Goal: Book appointment/travel/reservation

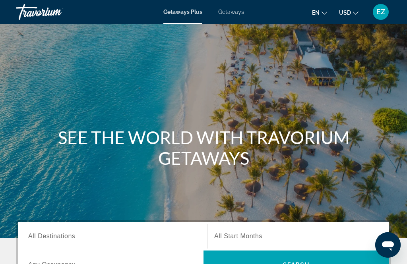
click at [231, 14] on span "Getaways" at bounding box center [231, 12] width 26 height 6
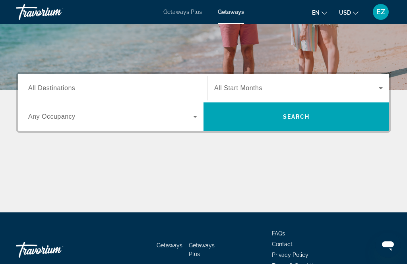
click at [67, 87] on span "All Destinations" at bounding box center [51, 88] width 47 height 7
click at [67, 87] on input "Destination All Destinations" at bounding box center [112, 89] width 169 height 10
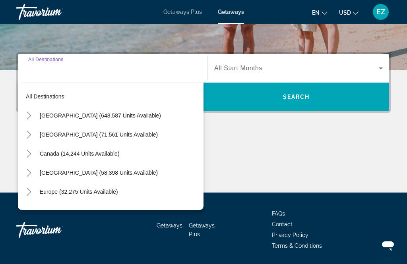
scroll to position [168, 0]
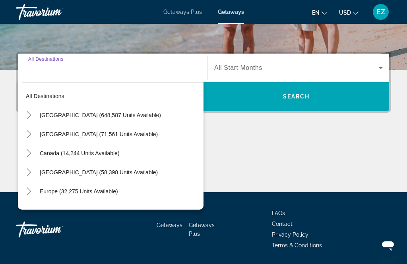
click at [102, 116] on span "[GEOGRAPHIC_DATA] (648,587 units available)" at bounding box center [100, 115] width 121 height 6
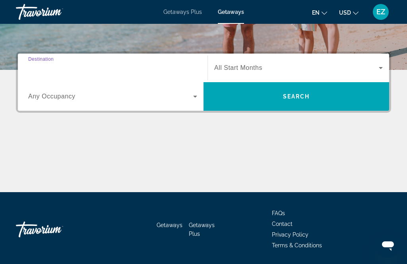
type input "**********"
click at [244, 63] on div "Search widget" at bounding box center [298, 68] width 168 height 22
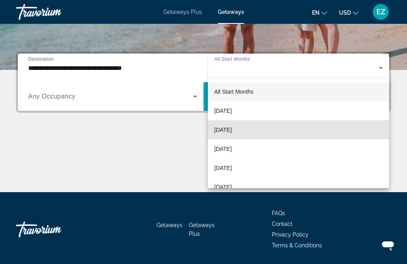
click at [250, 128] on mat-option "[DATE]" at bounding box center [298, 129] width 181 height 19
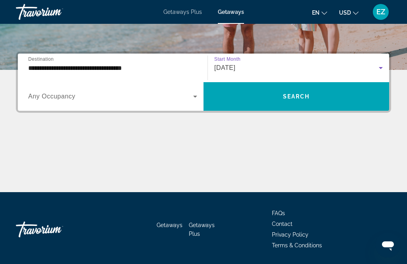
click at [304, 99] on span "Search" at bounding box center [296, 96] width 27 height 6
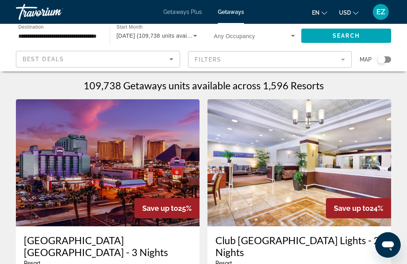
click at [386, 58] on div "Search widget" at bounding box center [384, 59] width 14 height 6
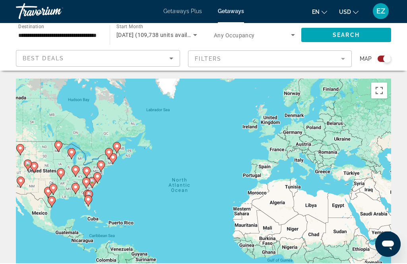
scroll to position [1, 0]
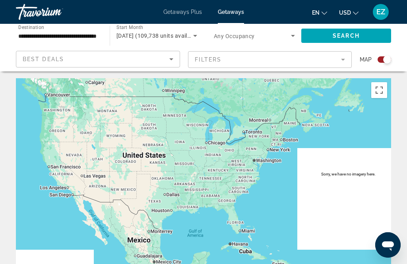
click at [260, 178] on div "To activate drag with keyboard, press Alt + Enter. Once in keyboard drag state,…" at bounding box center [203, 197] width 375 height 238
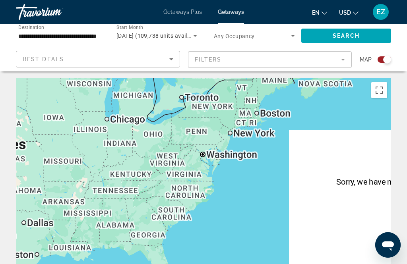
scroll to position [54, 0]
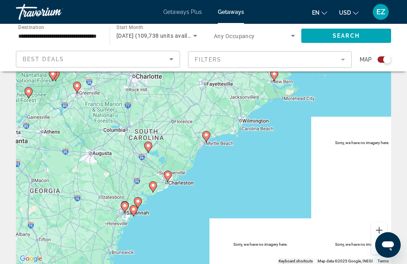
type input "**********"
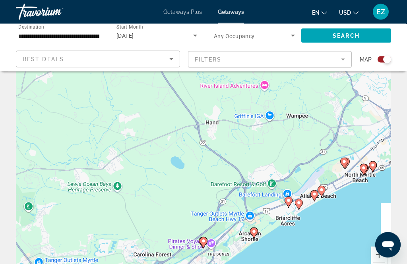
scroll to position [0, 0]
